Goal: Book appointment/travel/reservation

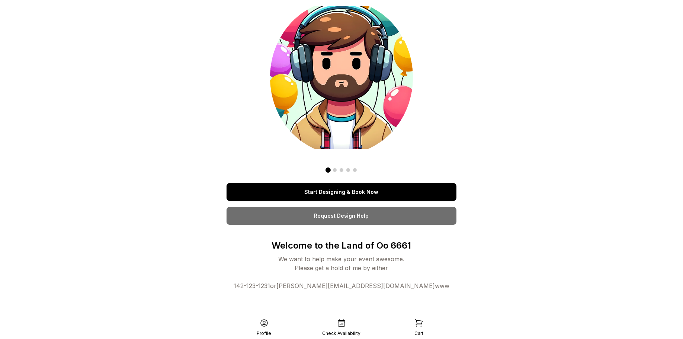
click at [347, 195] on link "Start Designing & Book Now" at bounding box center [342, 192] width 230 height 18
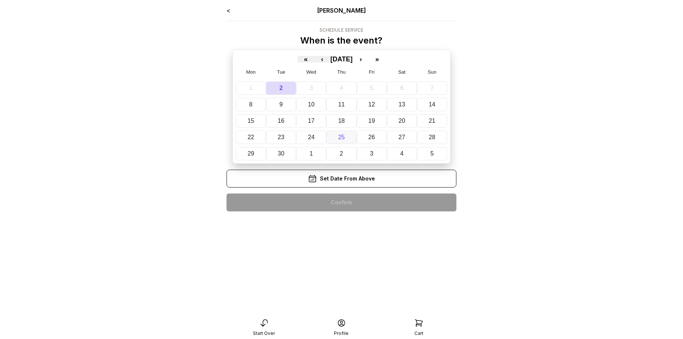
click at [340, 134] on abbr "25" at bounding box center [341, 137] width 7 height 6
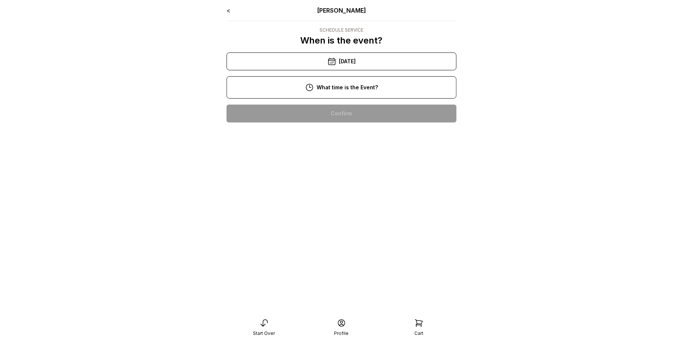
click at [359, 116] on div "10:00 am" at bounding box center [342, 114] width 218 height 18
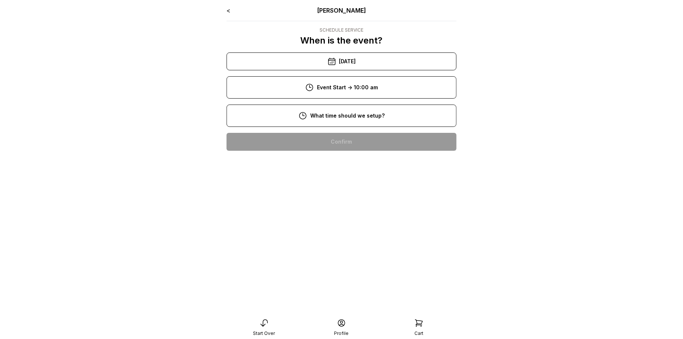
click at [359, 141] on div "8:00 am" at bounding box center [342, 142] width 218 height 18
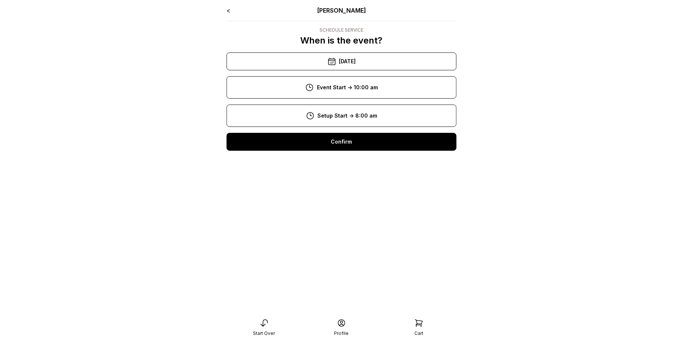
click at [361, 144] on div "Confirm" at bounding box center [342, 142] width 230 height 18
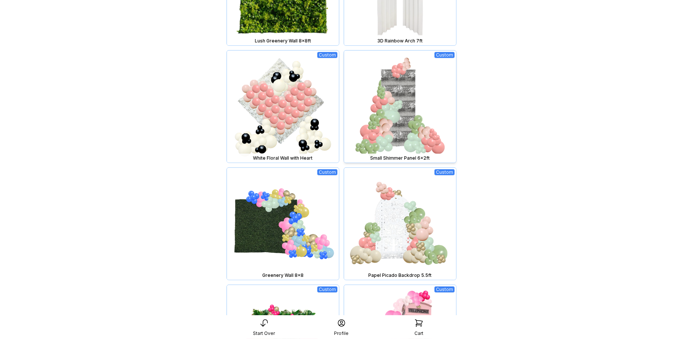
click at [397, 115] on img at bounding box center [400, 107] width 112 height 112
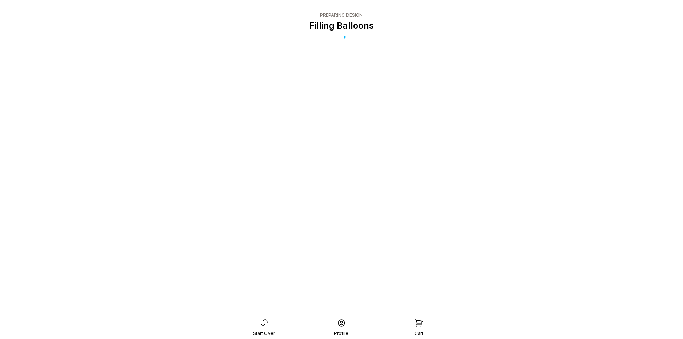
scroll to position [15, 0]
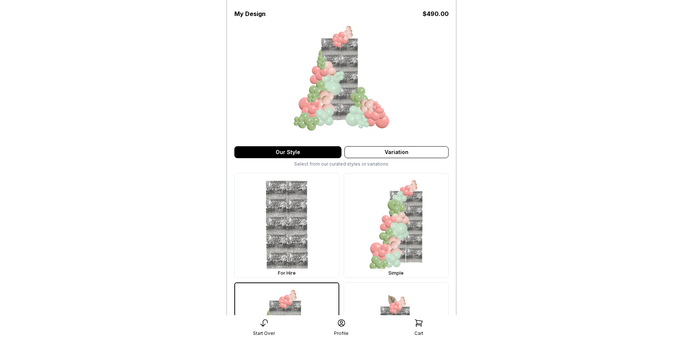
scroll to position [59, 0]
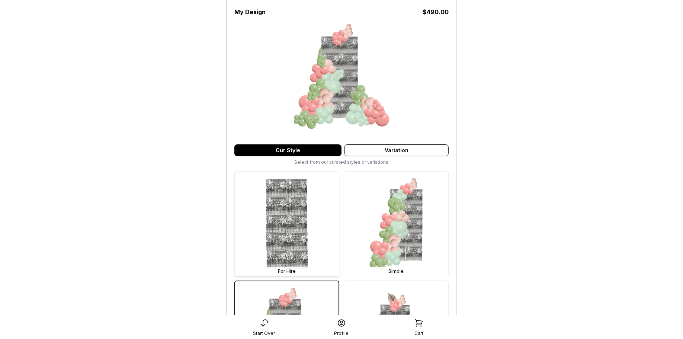
click at [295, 220] on img at bounding box center [287, 224] width 104 height 104
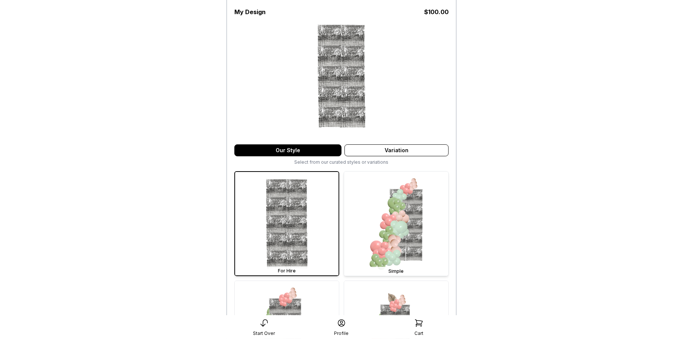
click at [377, 225] on img at bounding box center [396, 224] width 104 height 104
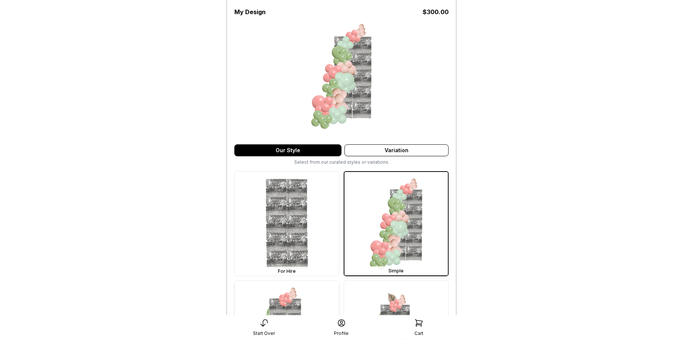
click at [306, 291] on img at bounding box center [287, 333] width 104 height 104
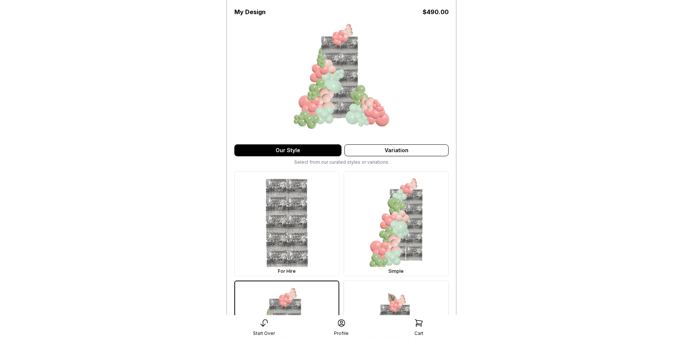
click at [390, 306] on img at bounding box center [396, 333] width 104 height 104
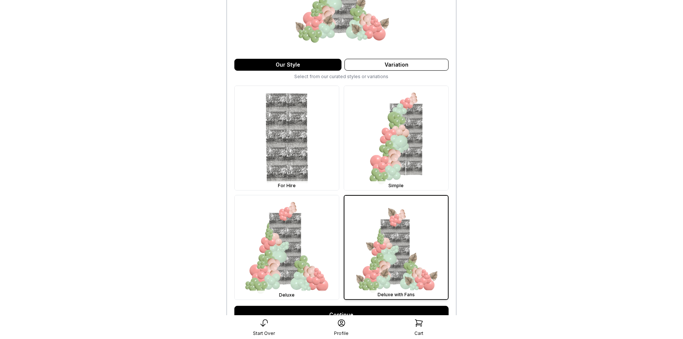
scroll to position [127, 0]
